Goal: Task Accomplishment & Management: Manage account settings

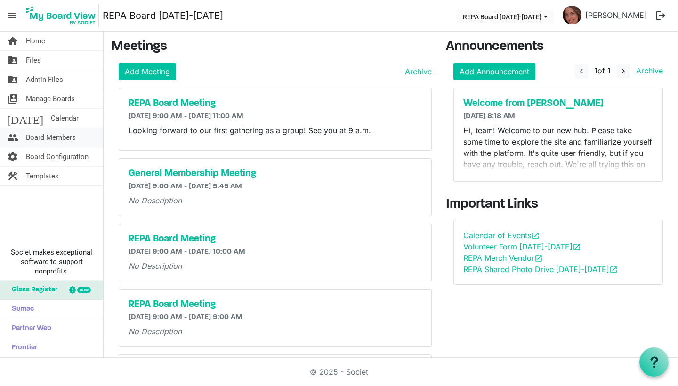
click at [36, 140] on span "Board Members" at bounding box center [51, 137] width 50 height 19
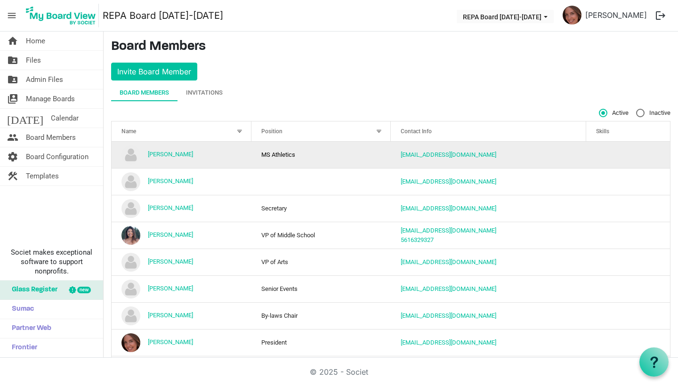
click at [170, 158] on td "[PERSON_NAME]" at bounding box center [182, 155] width 140 height 26
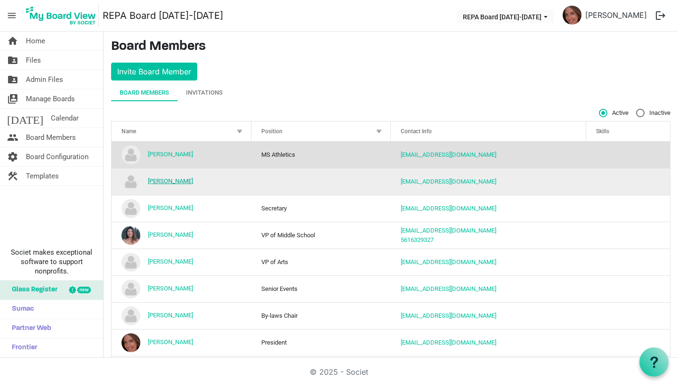
click at [174, 180] on link "Alyssa Kriplen" at bounding box center [170, 180] width 45 height 7
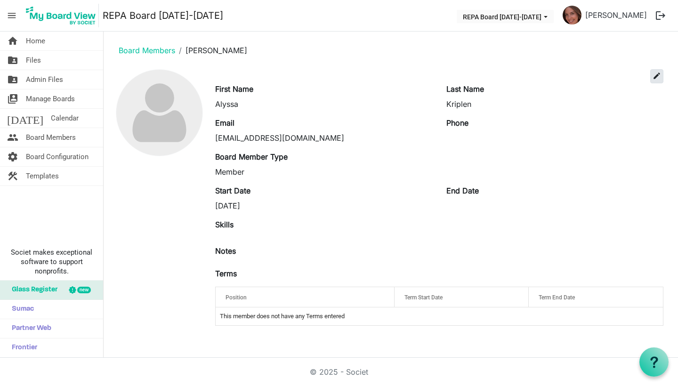
click at [657, 76] on span "edit" at bounding box center [656, 76] width 8 height 8
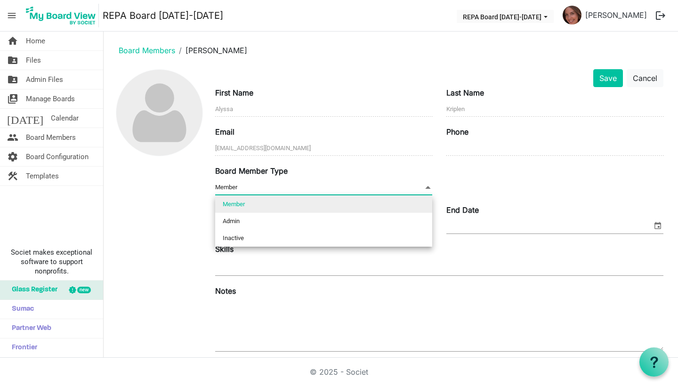
click at [234, 181] on span "Member Member" at bounding box center [323, 187] width 217 height 15
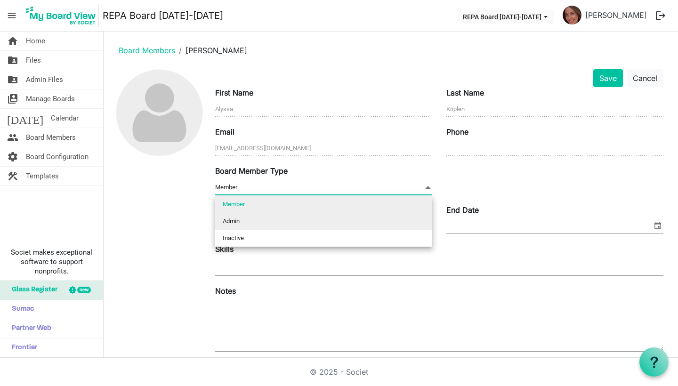
click at [231, 220] on li "Admin" at bounding box center [323, 221] width 217 height 17
type input "Admin"
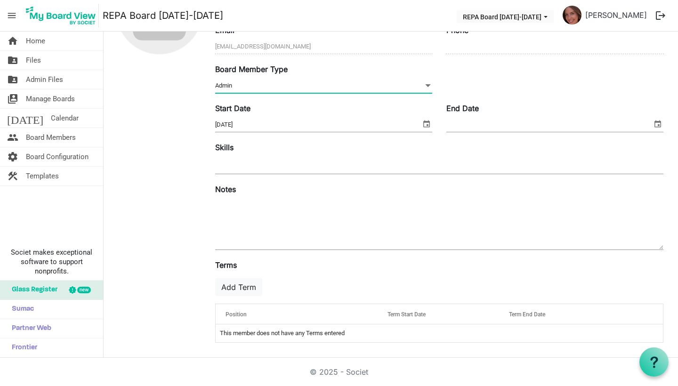
scroll to position [102, 0]
click at [245, 289] on button "Add Term" at bounding box center [238, 287] width 47 height 18
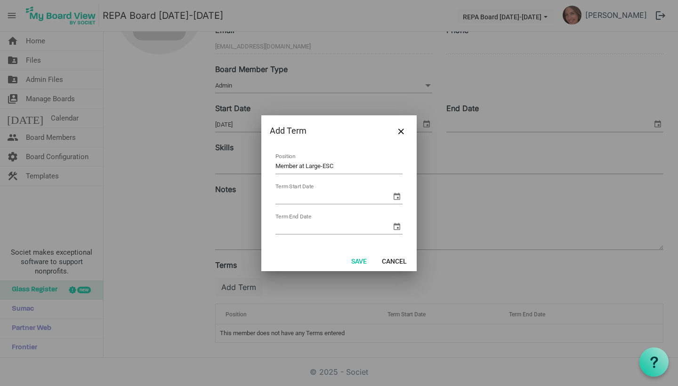
type input "Member at Large-ESC"
click at [397, 198] on span "select" at bounding box center [396, 196] width 11 height 11
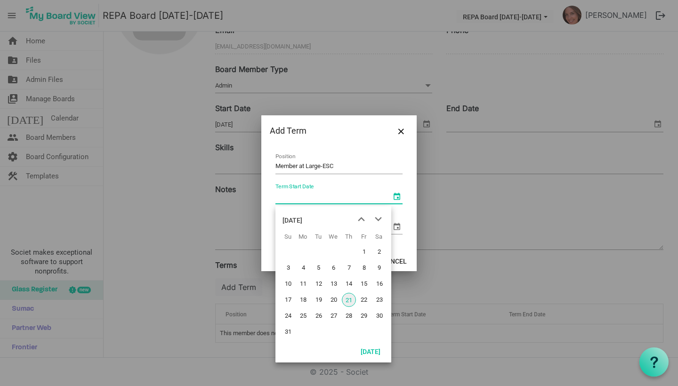
click at [346, 302] on span "21" at bounding box center [349, 300] width 14 height 14
type input "8/21/2025"
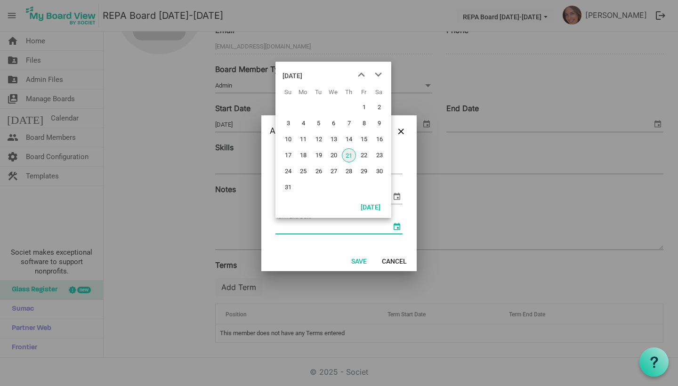
click at [395, 224] on span "select" at bounding box center [396, 226] width 11 height 11
click at [302, 75] on div "August 2025" at bounding box center [292, 75] width 20 height 19
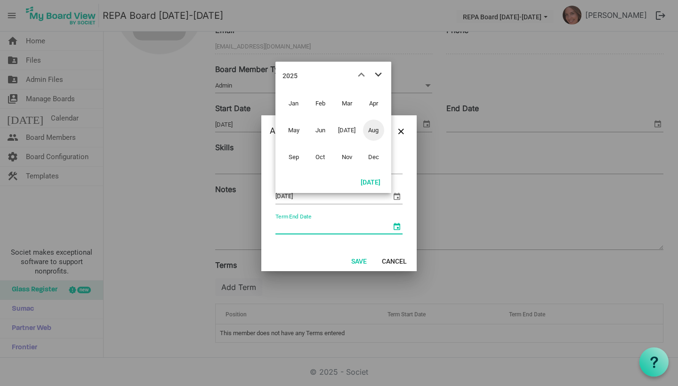
click at [376, 74] on span "next month" at bounding box center [378, 74] width 16 height 17
click at [376, 129] on span "Aug" at bounding box center [373, 130] width 21 height 21
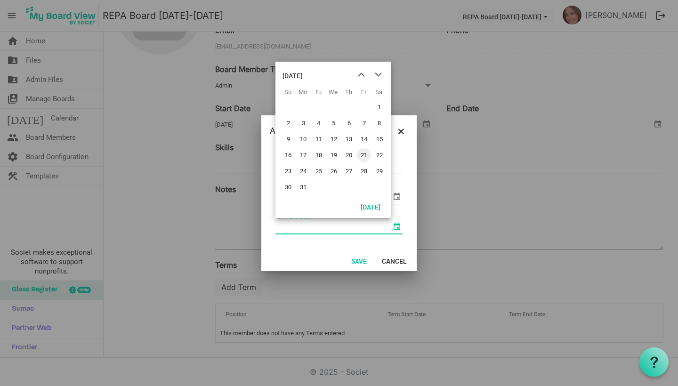
click at [363, 155] on span "21" at bounding box center [364, 155] width 14 height 14
type input "8/21/2026"
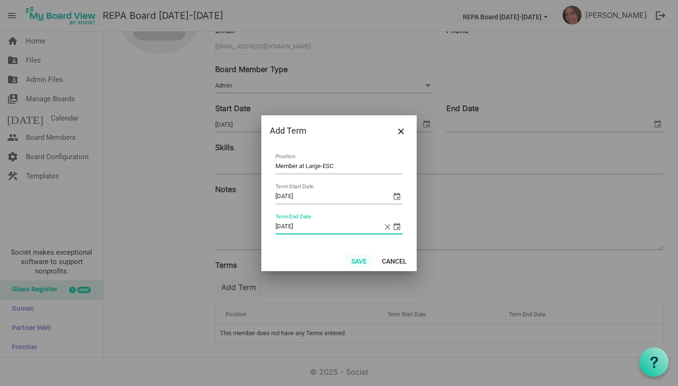
click at [360, 255] on button "Save" at bounding box center [359, 260] width 28 height 13
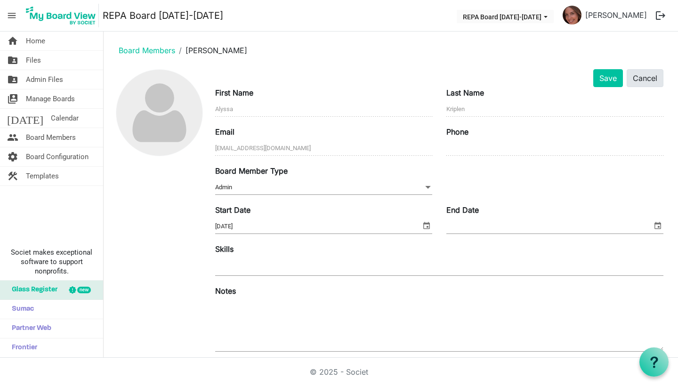
scroll to position [0, 0]
click at [609, 79] on button "Save" at bounding box center [608, 78] width 30 height 18
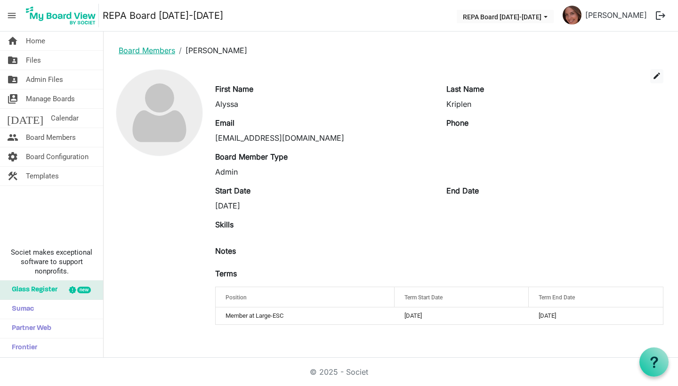
click at [163, 49] on link "Board Members" at bounding box center [147, 50] width 56 height 9
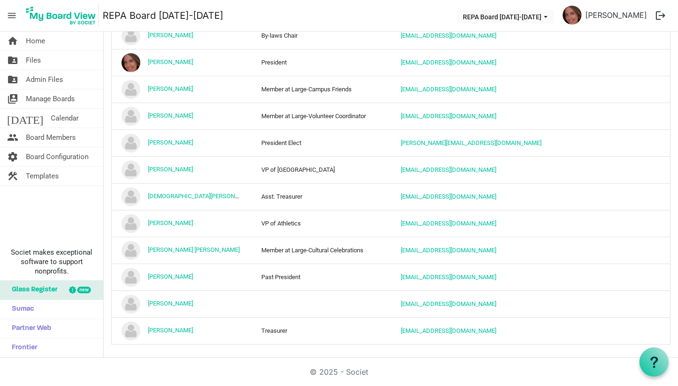
scroll to position [284, 0]
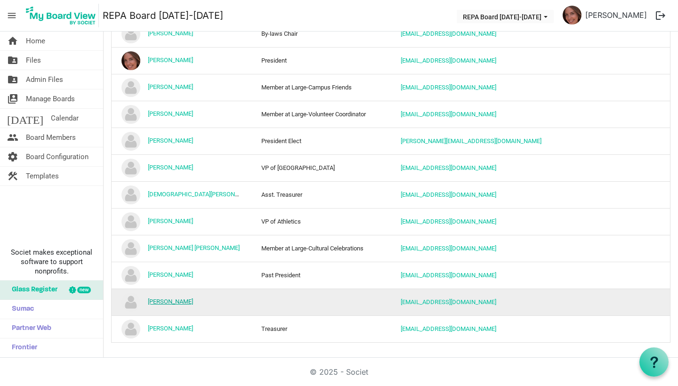
click at [161, 302] on link "[PERSON_NAME]" at bounding box center [170, 301] width 45 height 7
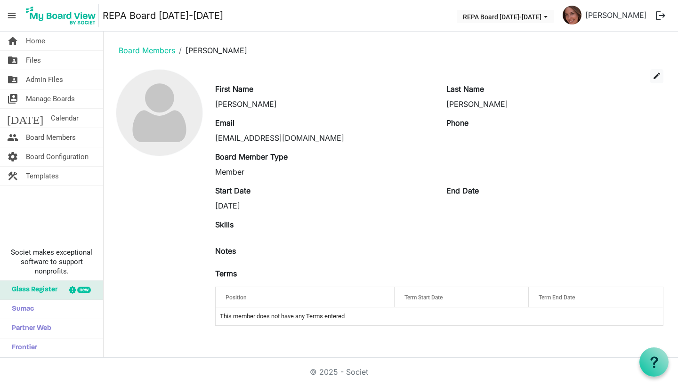
click at [237, 298] on span "Position" at bounding box center [235, 297] width 21 height 7
click at [656, 77] on span "edit" at bounding box center [656, 76] width 8 height 8
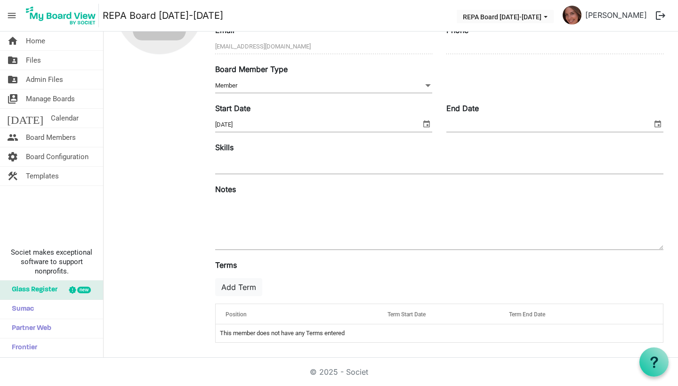
scroll to position [102, 0]
click at [232, 285] on button "Add Term" at bounding box center [238, 287] width 47 height 18
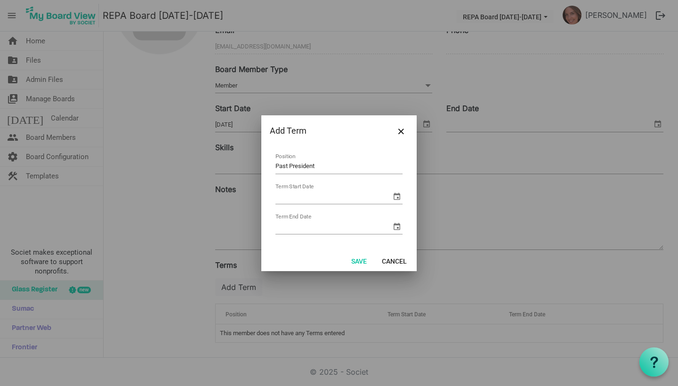
type input "Past President"
click at [393, 195] on span "select" at bounding box center [396, 196] width 11 height 11
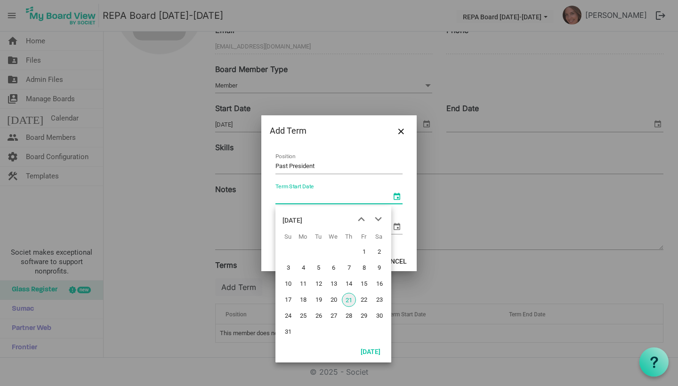
click at [351, 303] on span "21" at bounding box center [349, 300] width 14 height 14
type input "[DATE]"
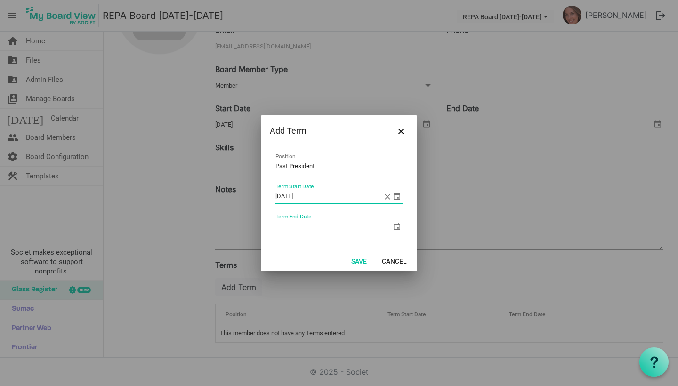
click at [395, 226] on span "select" at bounding box center [396, 226] width 11 height 11
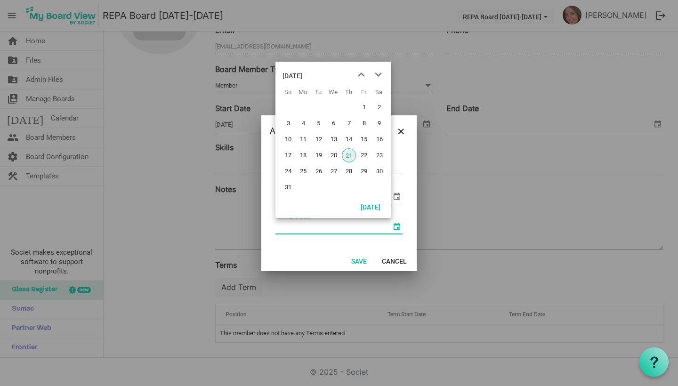
click at [302, 76] on div "[DATE]" at bounding box center [292, 75] width 20 height 19
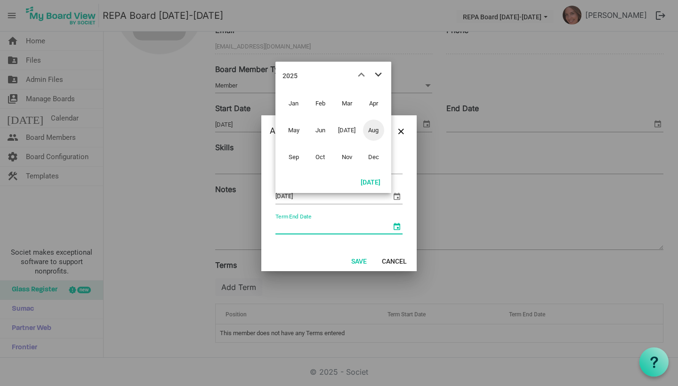
click at [378, 71] on span "next month" at bounding box center [378, 74] width 16 height 17
click at [375, 130] on span "Aug" at bounding box center [373, 130] width 21 height 21
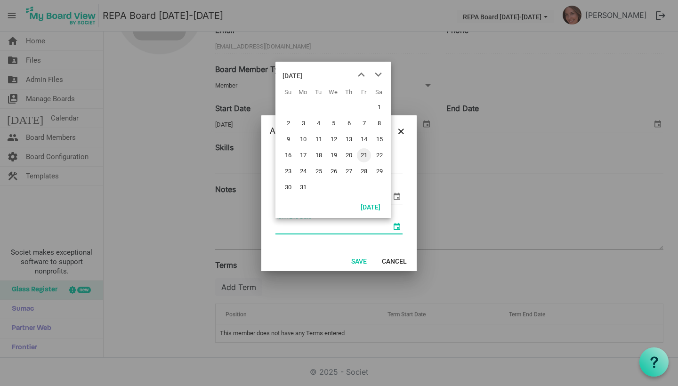
click at [366, 157] on span "21" at bounding box center [364, 155] width 14 height 14
type input "[DATE]"
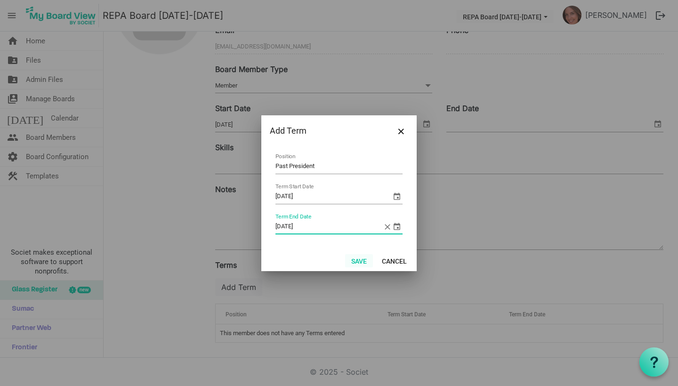
click at [362, 262] on button "Save" at bounding box center [359, 260] width 28 height 13
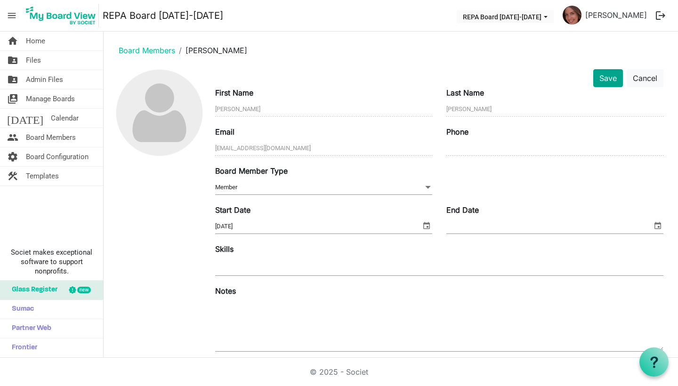
scroll to position [0, 0]
click at [611, 81] on button "Save" at bounding box center [608, 78] width 30 height 18
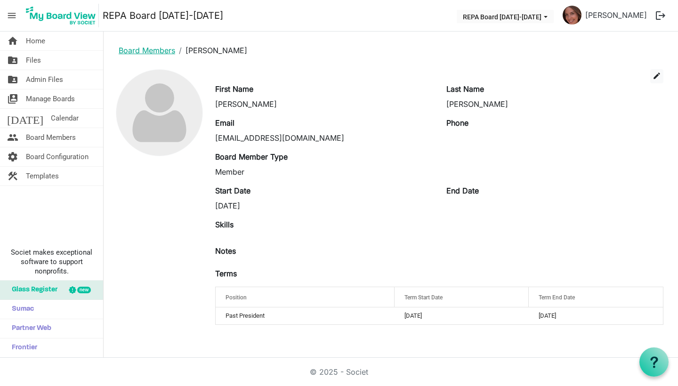
click at [160, 50] on link "Board Members" at bounding box center [147, 50] width 56 height 9
